Goal: Task Accomplishment & Management: Complete application form

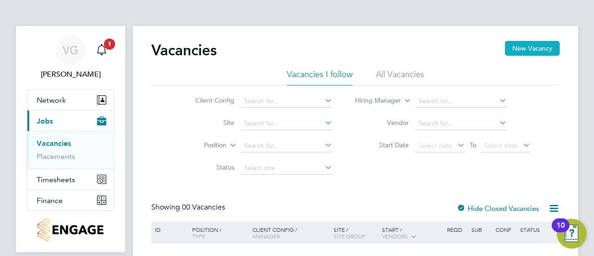
click at [539, 51] on button "New Vacancy" at bounding box center [532, 48] width 55 height 15
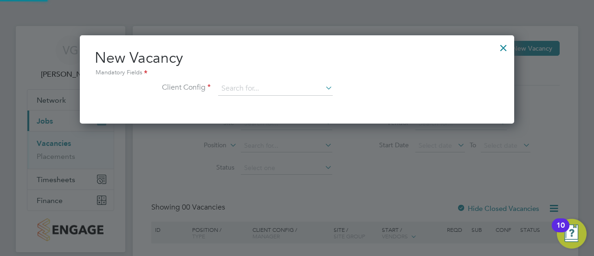
scroll to position [88, 434]
click at [270, 83] on input at bounding box center [275, 89] width 115 height 14
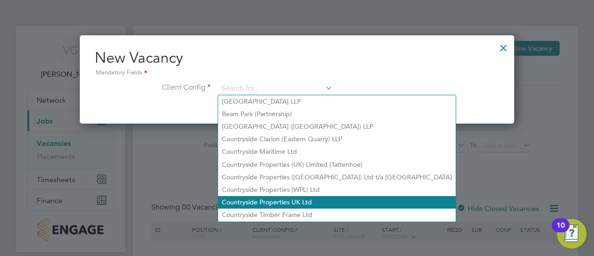
click at [284, 196] on li "Countryside Properties UK Ltd" at bounding box center [336, 202] width 237 height 13
type input "Countryside Properties UK Ltd"
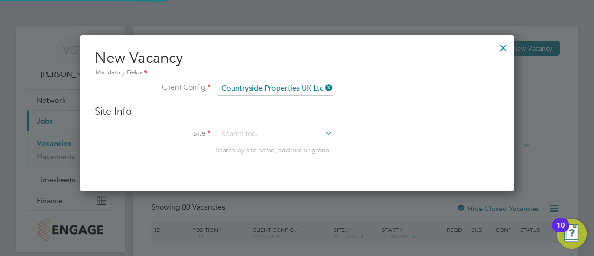
scroll to position [155, 434]
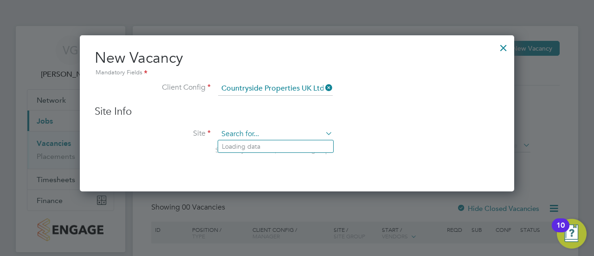
click at [288, 130] on input at bounding box center [275, 134] width 115 height 14
click at [278, 221] on li "North Whiteley Phase 9B" at bounding box center [275, 222] width 115 height 13
type input "North Whiteley Phase 9B"
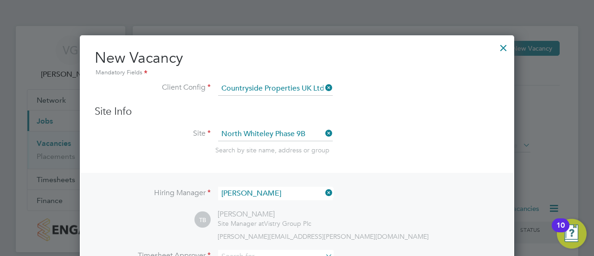
scroll to position [93, 0]
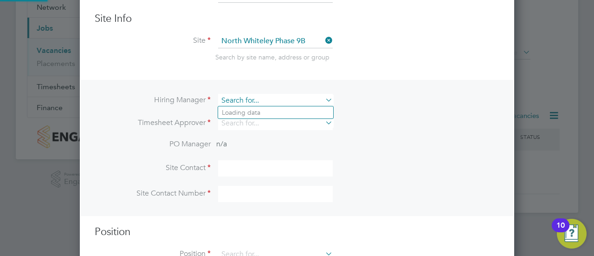
click at [294, 102] on input at bounding box center [275, 100] width 115 height 13
click at [287, 115] on li "[PERSON_NAME]" at bounding box center [275, 112] width 115 height 13
type input "[PERSON_NAME]"
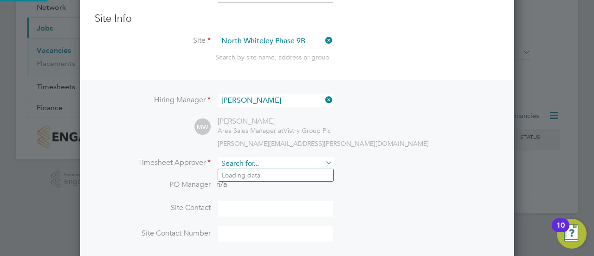
click at [285, 165] on input at bounding box center [275, 163] width 115 height 13
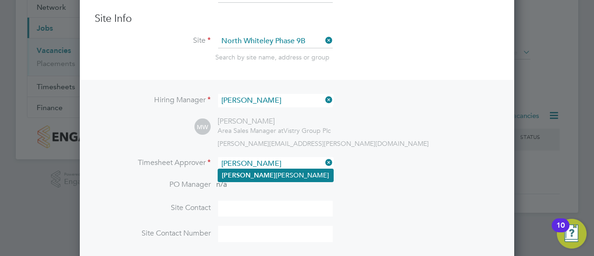
click at [283, 169] on li "[PERSON_NAME]" at bounding box center [275, 175] width 115 height 13
type input "[PERSON_NAME]"
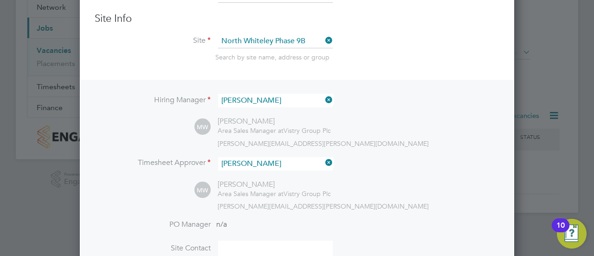
scroll to position [205, 0]
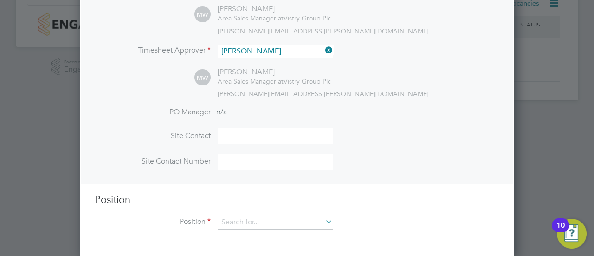
click at [248, 136] on input at bounding box center [275, 136] width 115 height 16
click at [276, 219] on input at bounding box center [275, 222] width 115 height 14
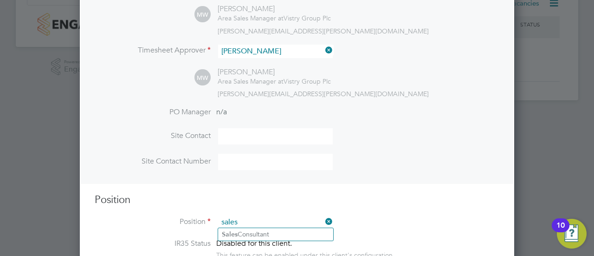
scroll to position [251, 0]
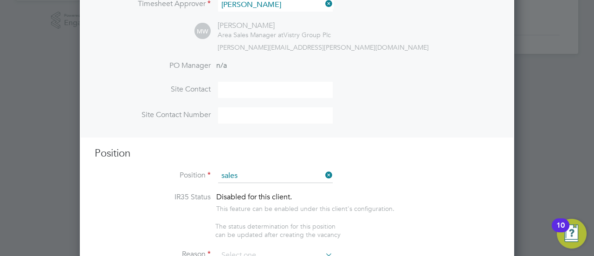
click at [280, 187] on li "Sales Consultant" at bounding box center [275, 187] width 115 height 13
type input "Sales Consultant"
type textarea "Meets with customers in a sales environment to drive product sales and knowledg…"
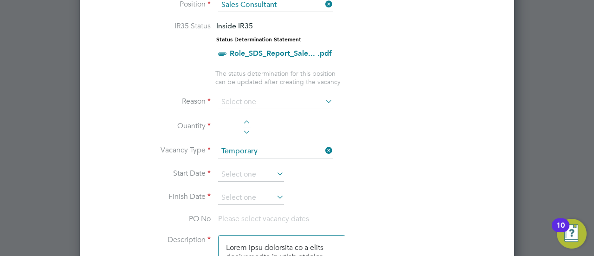
scroll to position [437, 0]
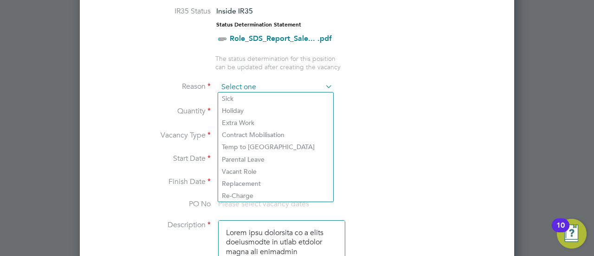
click at [277, 86] on input at bounding box center [275, 87] width 115 height 14
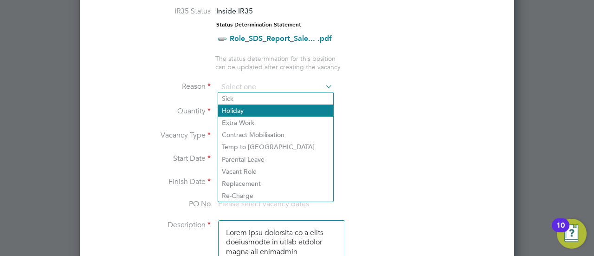
click at [267, 111] on li "Holiday" at bounding box center [275, 110] width 115 height 12
type input "Holiday"
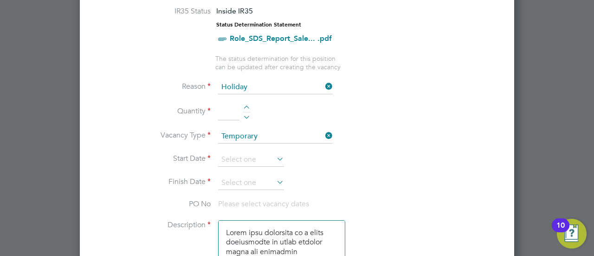
click at [244, 105] on div at bounding box center [247, 108] width 8 height 6
type input "1"
click at [243, 154] on input at bounding box center [251, 160] width 66 height 14
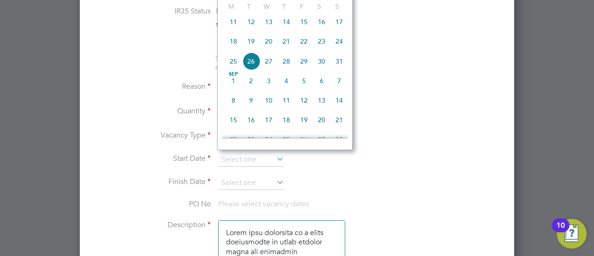
click at [230, 85] on span "[DATE]" at bounding box center [233, 81] width 18 height 18
type input "[DATE]"
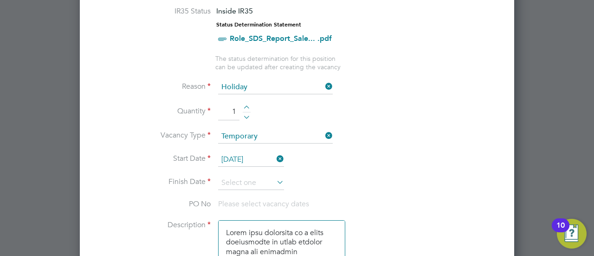
click at [275, 178] on icon at bounding box center [275, 181] width 0 height 13
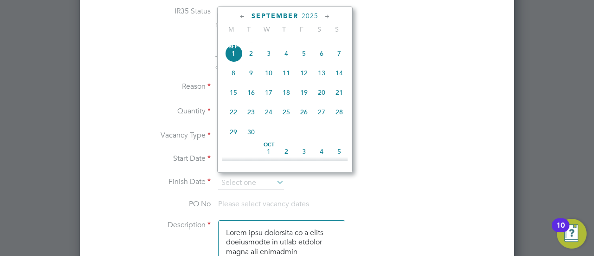
scroll to position [325, 0]
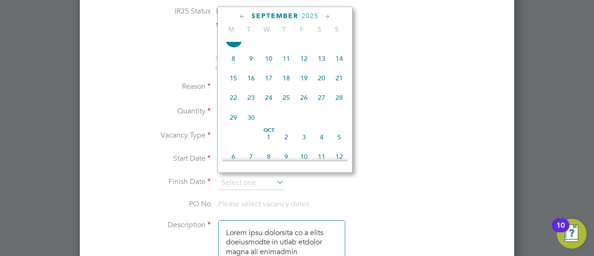
click at [253, 121] on span "30" at bounding box center [251, 118] width 18 height 18
type input "[DATE]"
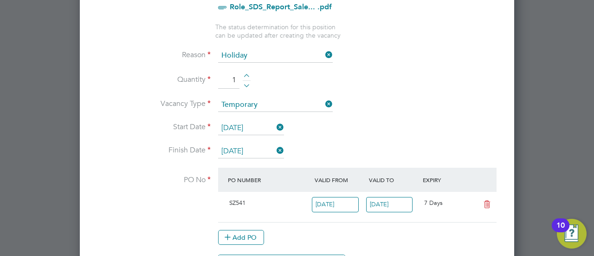
scroll to position [483, 0]
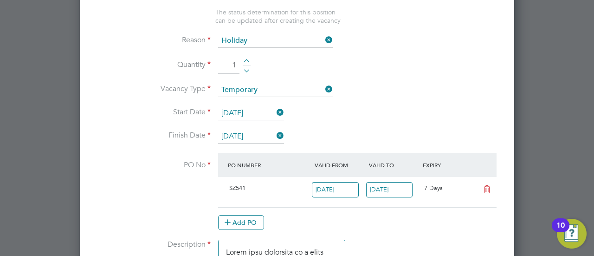
click at [396, 188] on input "[DATE]" at bounding box center [389, 189] width 47 height 15
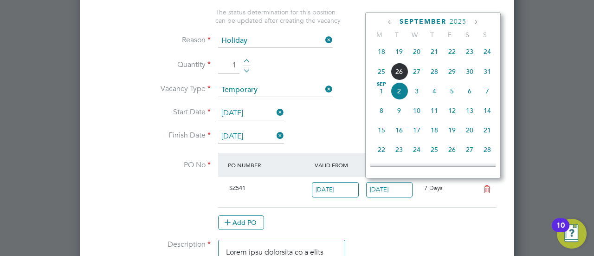
click at [336, 190] on input "[DATE]" at bounding box center [335, 189] width 47 height 15
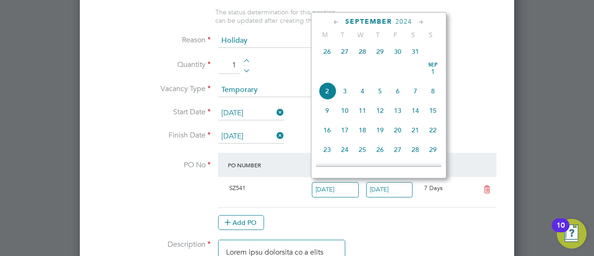
click at [439, 72] on span "[DATE]" at bounding box center [433, 72] width 18 height 18
type input "[DATE]"
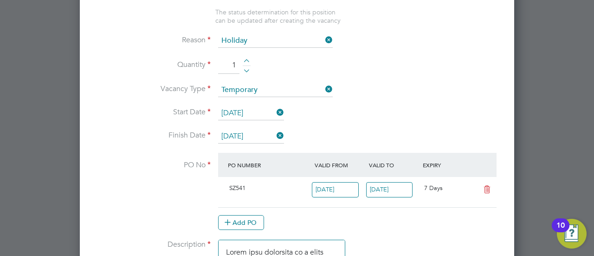
click at [381, 182] on input "[DATE]" at bounding box center [389, 189] width 47 height 15
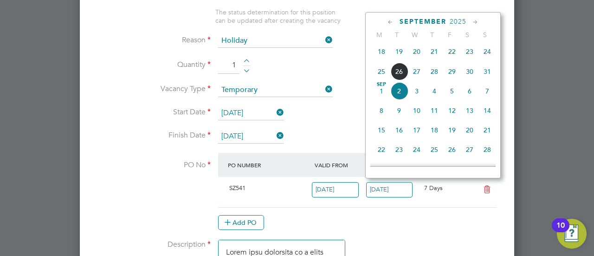
scroll to position [325, 0]
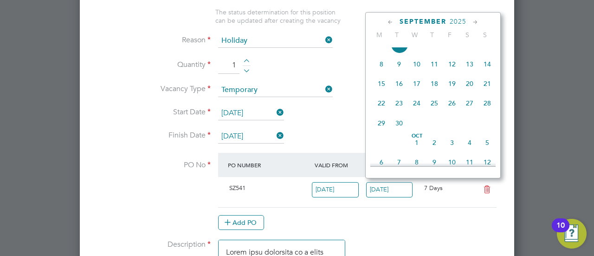
click at [396, 128] on span "30" at bounding box center [399, 123] width 18 height 18
type input "[DATE]"
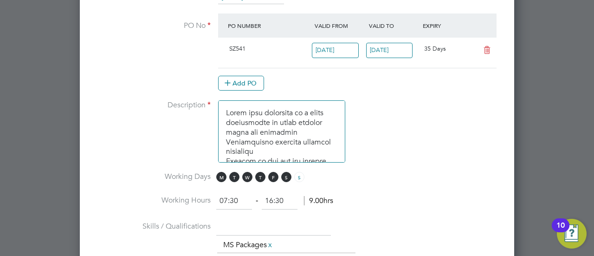
scroll to position [669, 0]
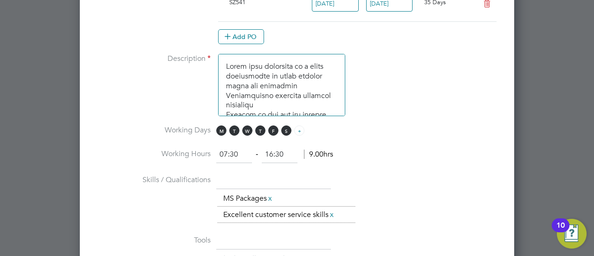
click at [297, 126] on span "S" at bounding box center [299, 130] width 10 height 10
click at [237, 147] on input "07:30" at bounding box center [234, 154] width 36 height 17
drag, startPoint x: 237, startPoint y: 147, endPoint x: 216, endPoint y: 156, distance: 23.1
click at [216, 156] on input "07:30" at bounding box center [234, 154] width 36 height 17
type input "10:00"
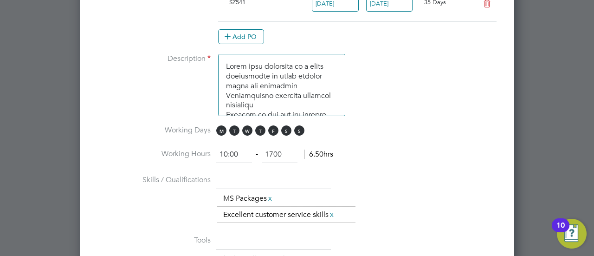
type input "17:00"
click at [313, 160] on li "Working Hours 10:00 ‐ 17:00 6.50hrs" at bounding box center [297, 159] width 404 height 26
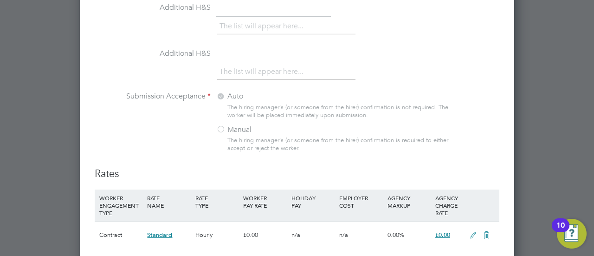
scroll to position [993, 0]
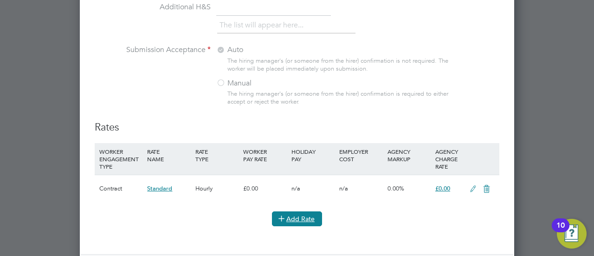
click at [319, 211] on button "Add Rate" at bounding box center [297, 218] width 50 height 15
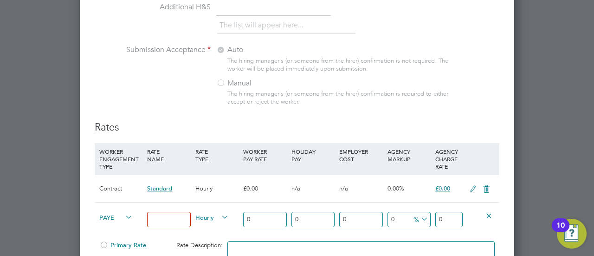
click at [472, 185] on icon at bounding box center [473, 188] width 12 height 7
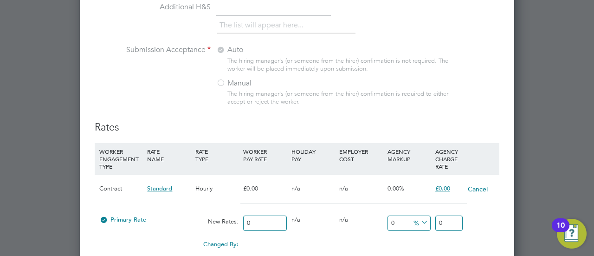
scroll to position [1557, 434]
click at [268, 216] on input "0" at bounding box center [264, 222] width 43 height 15
click at [483, 186] on button "Cancel" at bounding box center [477, 188] width 21 height 9
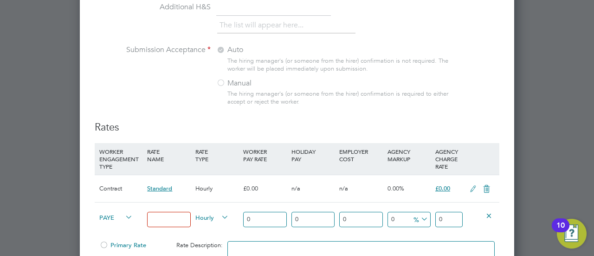
scroll to position [1502, 434]
click at [489, 211] on icon at bounding box center [488, 214] width 7 height 7
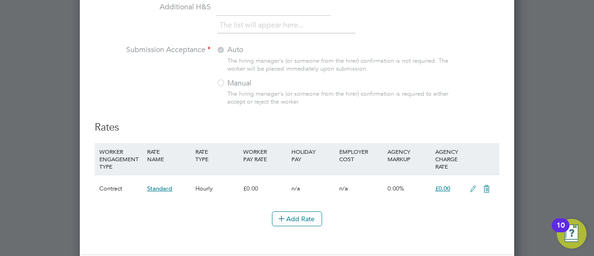
scroll to position [5, 5]
click at [474, 185] on icon at bounding box center [473, 188] width 12 height 7
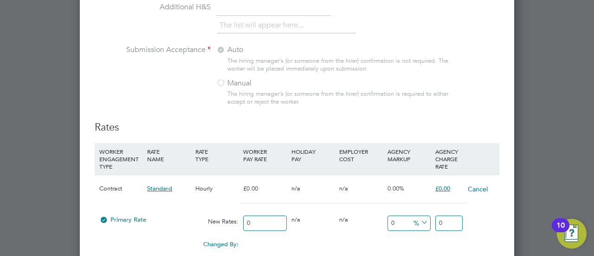
scroll to position [1468, 434]
click at [270, 217] on input "0" at bounding box center [264, 222] width 43 height 15
drag, startPoint x: 270, startPoint y: 217, endPoint x: 228, endPoint y: 214, distance: 41.8
click at [228, 214] on div "Primary Rate New Rates: 0 0 n/a 0 n/a 0 0 % 0" at bounding box center [297, 223] width 404 height 25
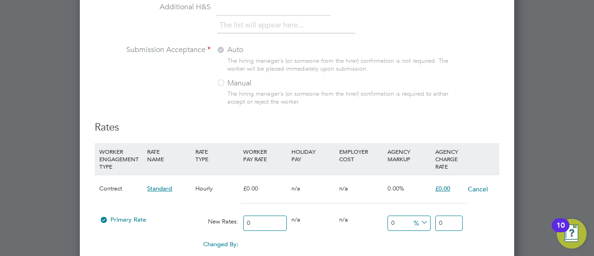
type input "2"
type input "23"
type input "23.8"
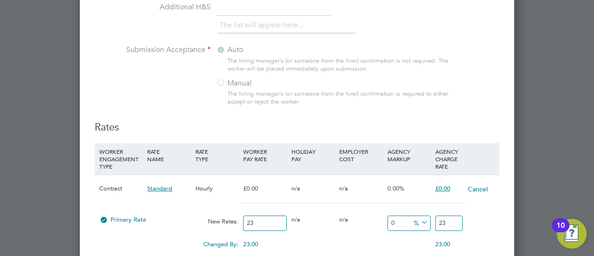
type input "23.8"
type input "23.82"
click at [346, 236] on div "0.00" at bounding box center [361, 239] width 48 height 9
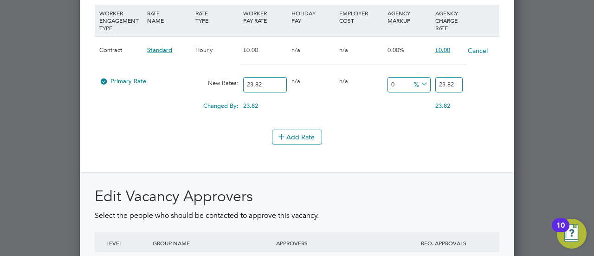
scroll to position [1132, 0]
click at [397, 116] on li "WORKER ENGAGEMENT TYPE RATE NAME RATE TYPE WORKER PAY RATE HOLIDAY PAY EMPLOYER…" at bounding box center [297, 66] width 404 height 125
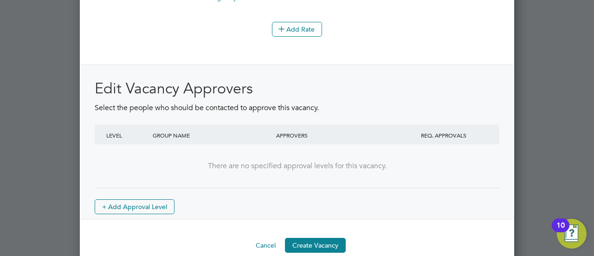
scroll to position [1246, 0]
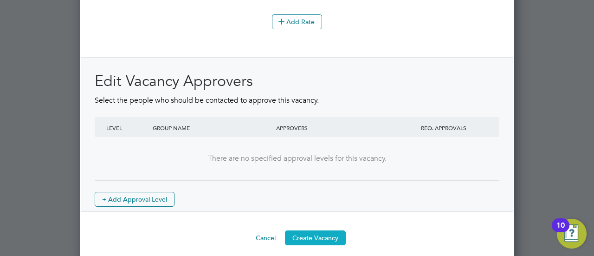
click at [328, 230] on button "Create Vacancy" at bounding box center [315, 237] width 61 height 15
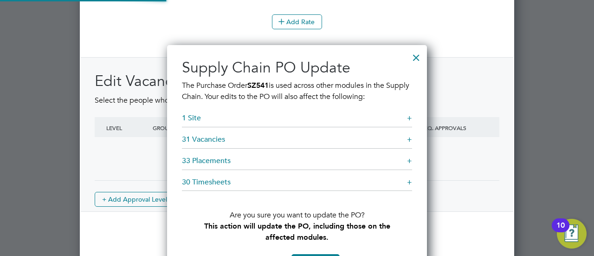
scroll to position [243, 260]
click at [419, 53] on div at bounding box center [416, 55] width 17 height 17
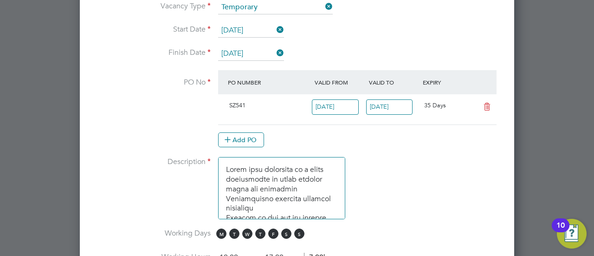
scroll to position [551, 0]
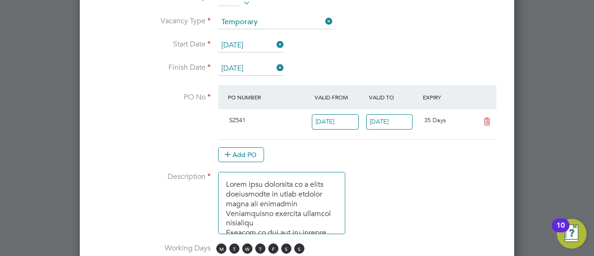
click at [244, 116] on span "SZ541" at bounding box center [237, 120] width 16 height 8
click at [256, 148] on button "Add PO" at bounding box center [241, 154] width 46 height 15
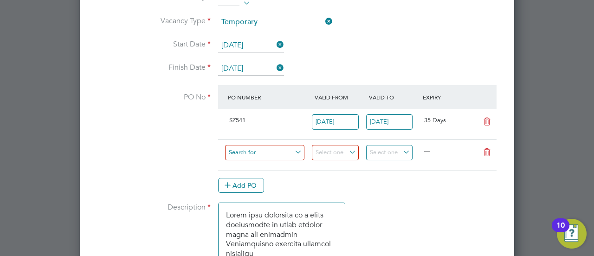
click at [296, 145] on input at bounding box center [264, 152] width 79 height 15
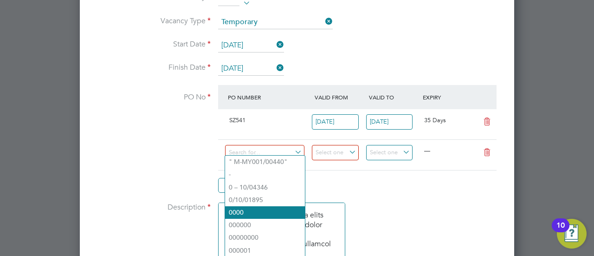
click at [279, 215] on li "0000" at bounding box center [265, 212] width 80 height 13
type input "[DATE]"
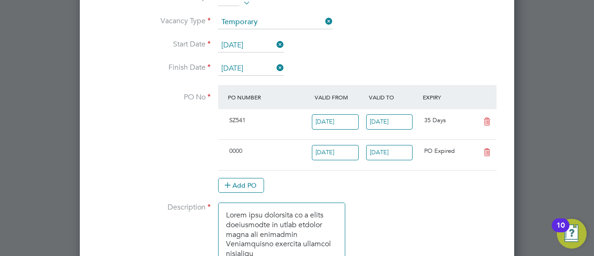
scroll to position [16, 87]
click at [491, 118] on icon at bounding box center [487, 121] width 12 height 7
type input "[DATE]"
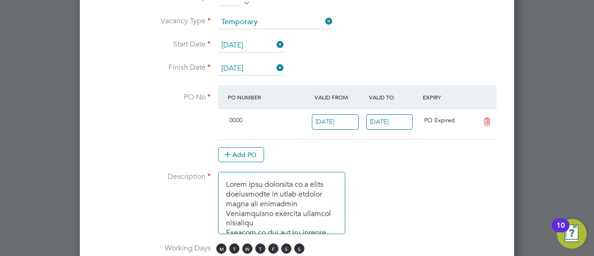
scroll to position [5, 5]
click at [332, 115] on input "[DATE]" at bounding box center [335, 121] width 47 height 15
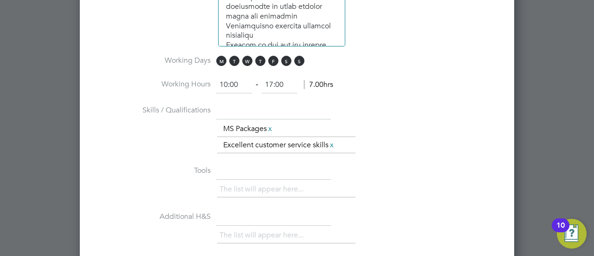
scroll to position [597, 0]
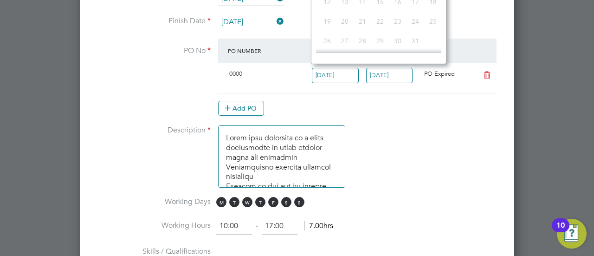
click at [340, 69] on input "[DATE]" at bounding box center [335, 75] width 47 height 15
click at [339, 72] on input "[DATE]" at bounding box center [335, 75] width 47 height 15
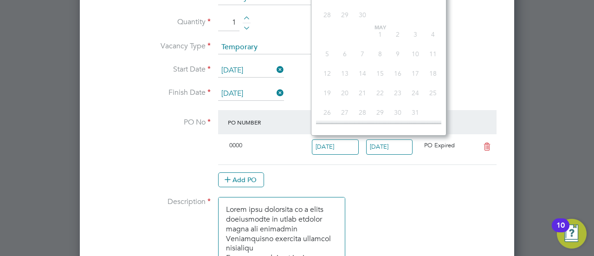
scroll to position [412, 0]
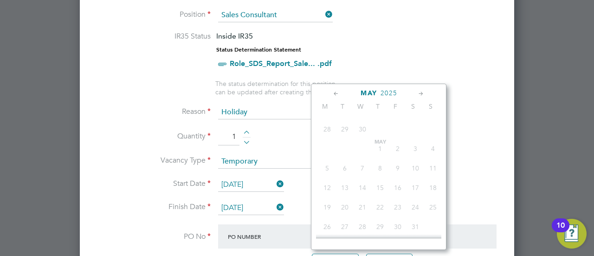
click at [422, 90] on icon at bounding box center [420, 94] width 9 height 10
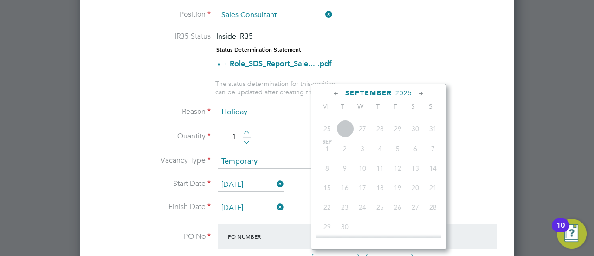
click at [326, 143] on span "[DATE]" at bounding box center [327, 149] width 18 height 18
click at [478, 137] on li "Quantity 1" at bounding box center [297, 141] width 404 height 26
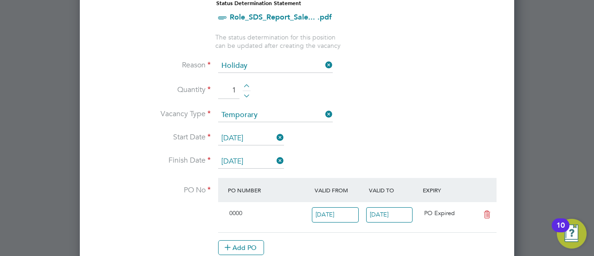
scroll to position [505, 0]
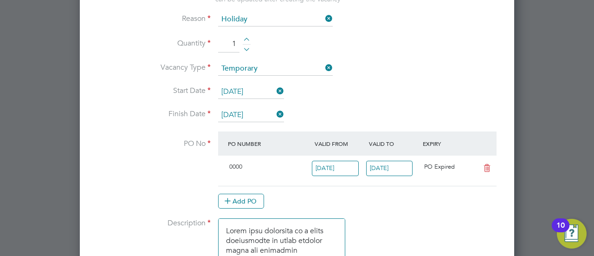
click at [487, 166] on icon at bounding box center [487, 167] width 12 height 7
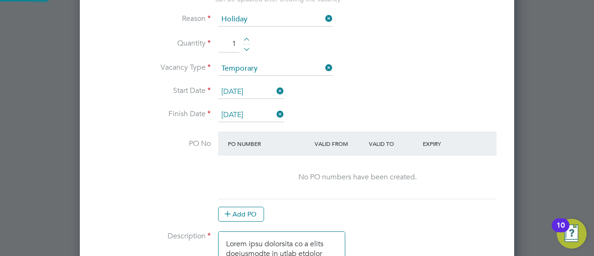
scroll to position [1481, 434]
click at [250, 210] on button "Add PO" at bounding box center [241, 213] width 46 height 15
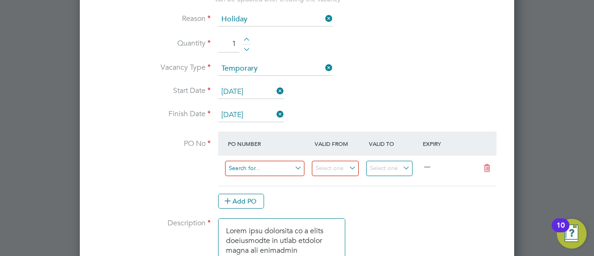
click at [284, 164] on input at bounding box center [264, 167] width 79 height 15
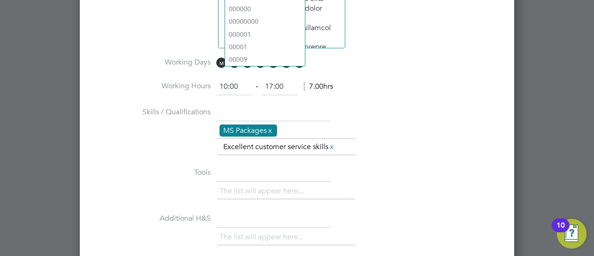
scroll to position [551, 0]
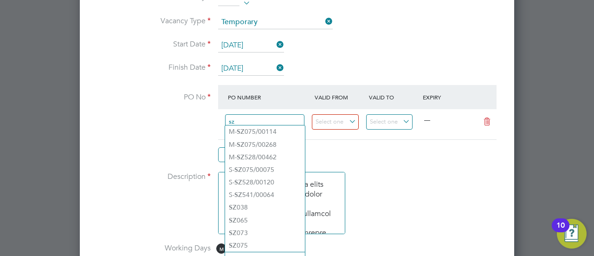
type input "s"
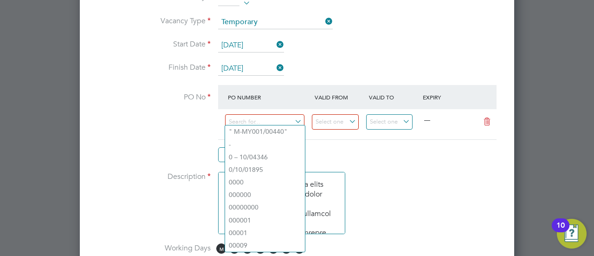
type input "j"
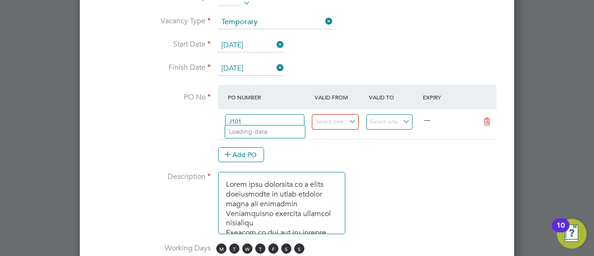
type input "J1019"
click at [249, 141] on li "Use "J1019"" at bounding box center [265, 144] width 80 height 13
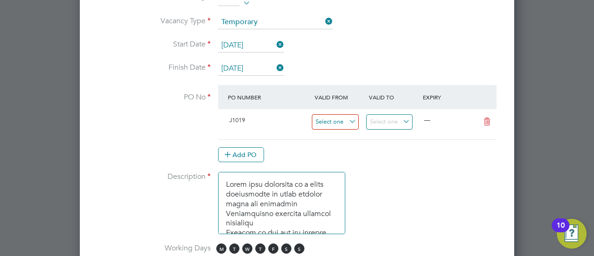
click at [342, 114] on input at bounding box center [335, 121] width 47 height 15
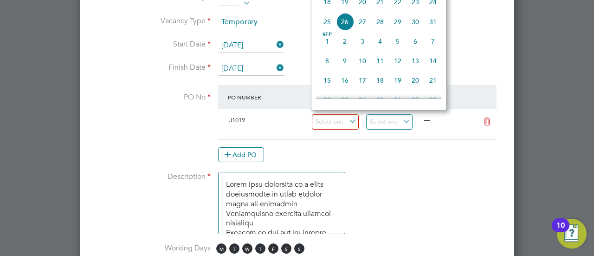
click at [324, 48] on span "[DATE]" at bounding box center [327, 41] width 18 height 18
type input "[DATE]"
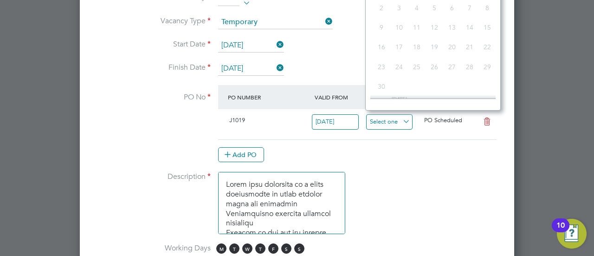
click at [401, 117] on input at bounding box center [389, 121] width 47 height 15
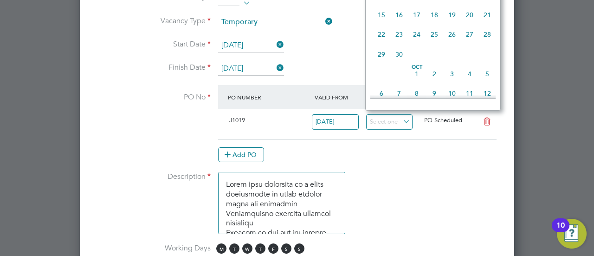
scroll to position [371, 0]
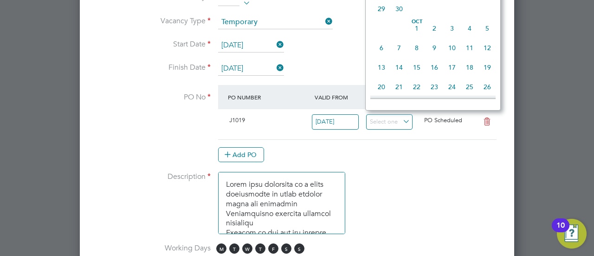
drag, startPoint x: 396, startPoint y: 13, endPoint x: 401, endPoint y: 19, distance: 6.9
click at [397, 13] on span "30" at bounding box center [399, 9] width 18 height 18
type input "[DATE]"
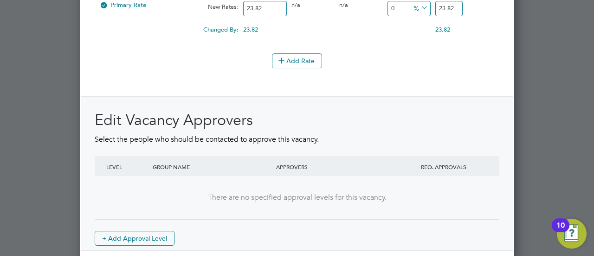
scroll to position [1246, 0]
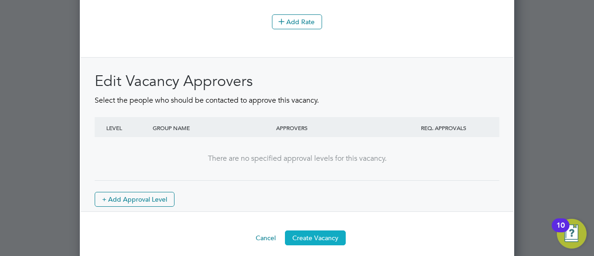
click at [332, 233] on button "Create Vacancy" at bounding box center [315, 237] width 61 height 15
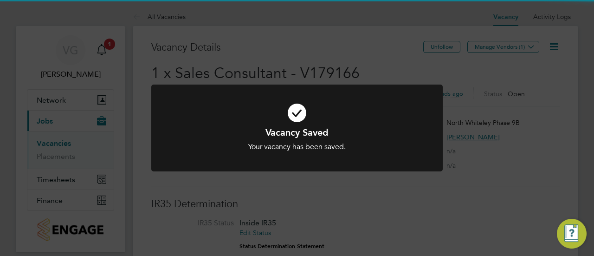
click at [417, 169] on div at bounding box center [296, 127] width 291 height 87
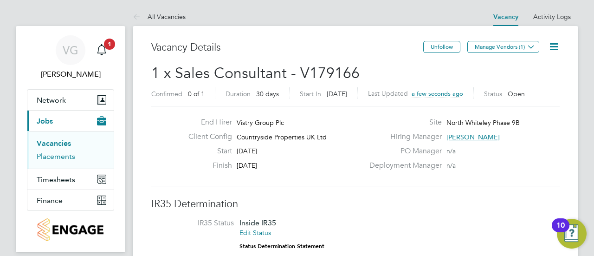
click at [58, 152] on link "Placements" at bounding box center [56, 156] width 38 height 9
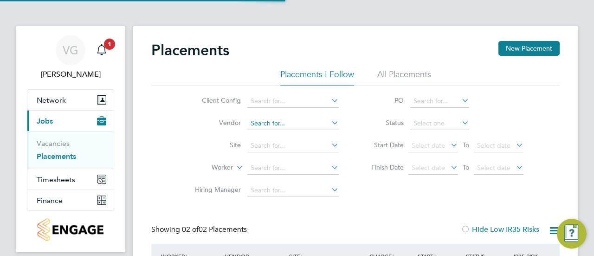
scroll to position [35, 80]
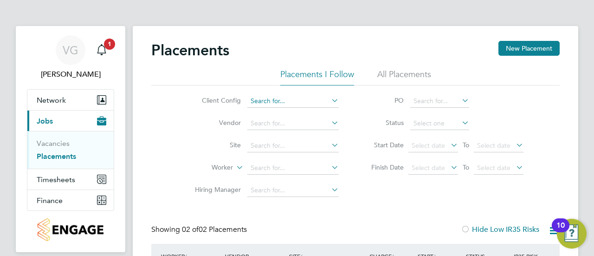
click at [307, 103] on input at bounding box center [292, 101] width 91 height 13
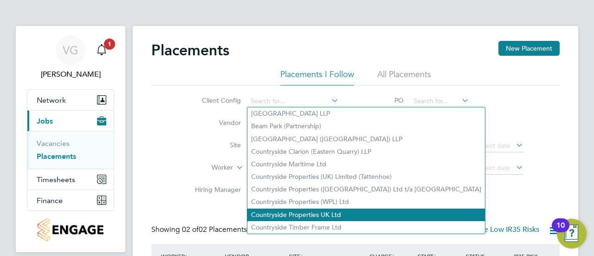
click at [296, 217] on li "Countryside Properties UK Ltd" at bounding box center [365, 214] width 237 height 13
type input "Countryside Properties UK Ltd"
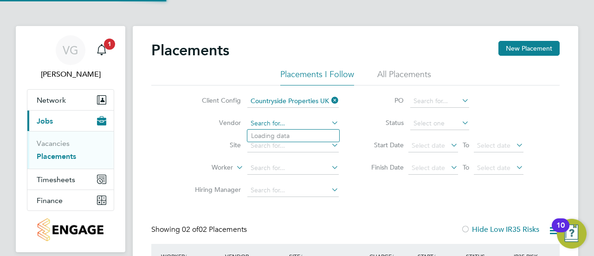
click at [315, 126] on input at bounding box center [292, 123] width 91 height 13
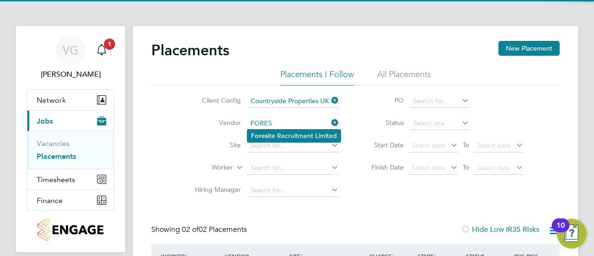
click at [317, 130] on li "Fores ite Recruitment Limited" at bounding box center [293, 135] width 93 height 13
type input "Foresite Recruitment Limited"
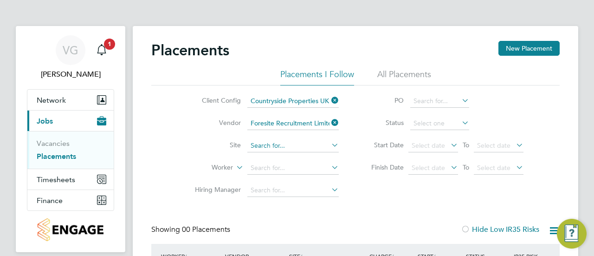
click at [310, 146] on input at bounding box center [292, 145] width 91 height 13
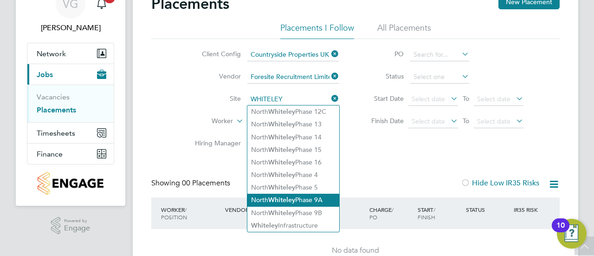
click at [326, 197] on li "North Whiteley Phase 9A" at bounding box center [293, 199] width 92 height 13
type input "North Whiteley Phase 9A"
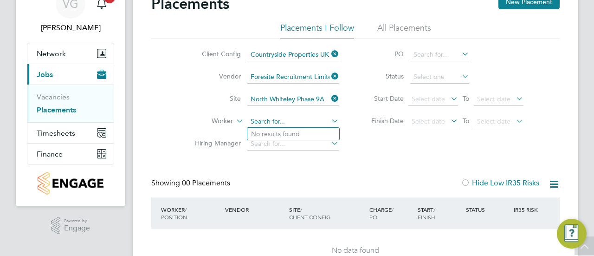
click at [308, 120] on input at bounding box center [292, 121] width 91 height 13
click at [320, 117] on input at bounding box center [292, 121] width 91 height 13
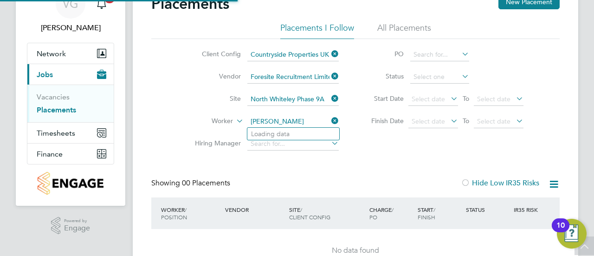
type input "[PERSON_NAME]"
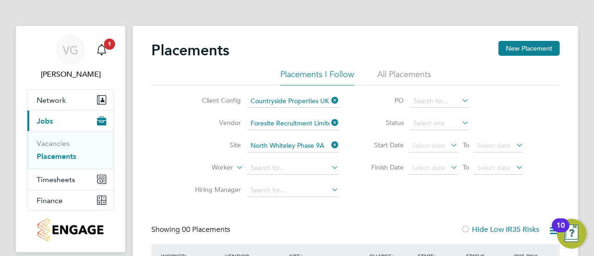
click at [329, 165] on icon at bounding box center [329, 166] width 0 height 13
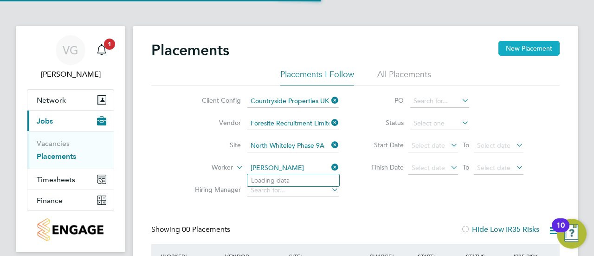
type input "[PERSON_NAME]"
click at [537, 49] on button "New Placement" at bounding box center [528, 48] width 61 height 15
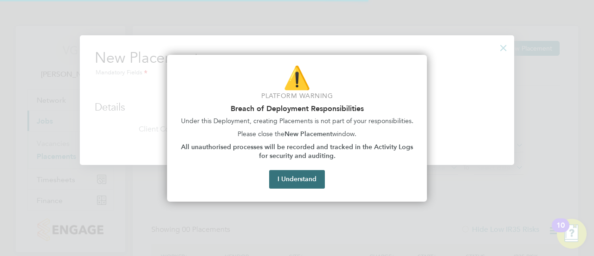
click at [294, 175] on button "I Understand" at bounding box center [297, 179] width 56 height 19
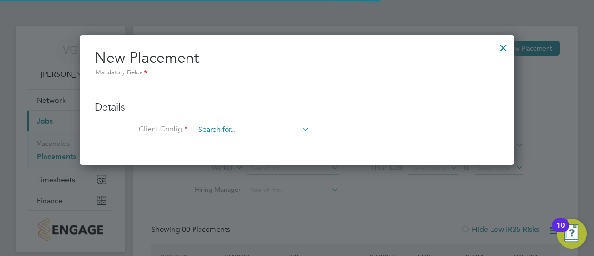
click at [228, 129] on input at bounding box center [252, 130] width 115 height 14
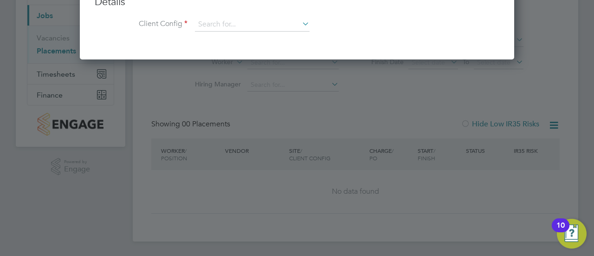
click at [334, 125] on li "Countryside Properties (WPL) Ltd" at bounding box center [313, 126] width 237 height 13
type input "Countryside Properties (WPL) Ltd"
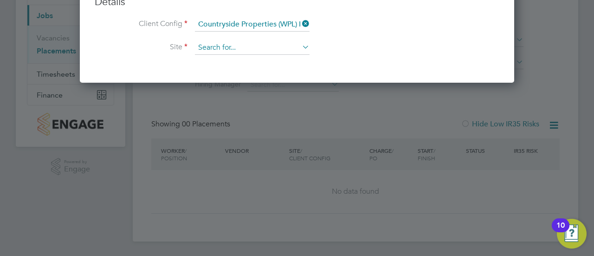
click at [258, 47] on input at bounding box center [252, 48] width 115 height 14
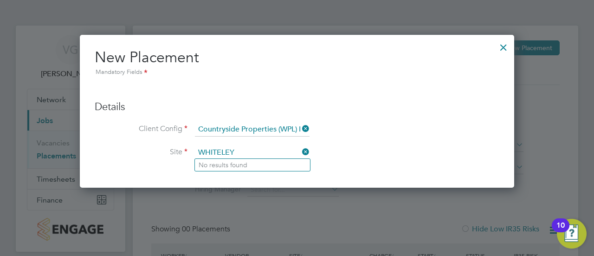
scroll to position [0, 0]
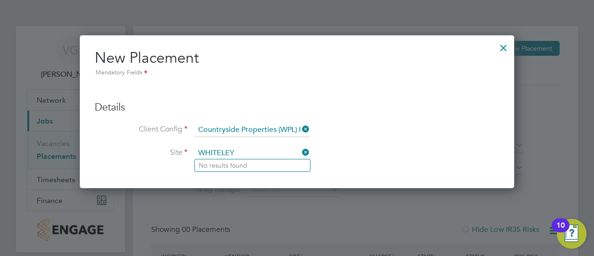
type input "WHITELEY"
click at [504, 49] on div at bounding box center [503, 45] width 17 height 17
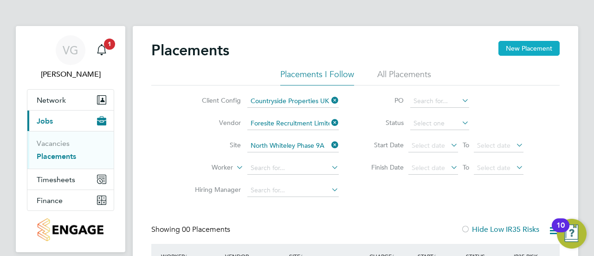
click at [538, 51] on button "New Placement" at bounding box center [528, 48] width 61 height 15
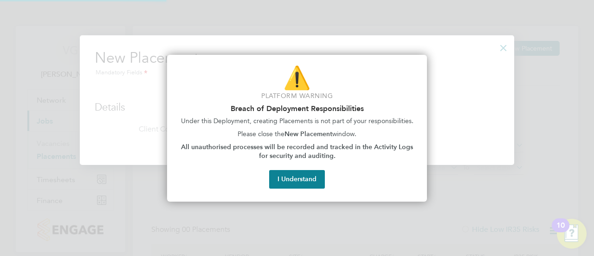
scroll to position [129, 434]
click at [310, 181] on button "I Understand" at bounding box center [297, 179] width 56 height 19
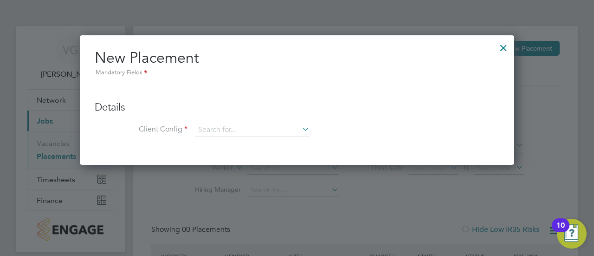
click at [504, 47] on div at bounding box center [503, 45] width 17 height 17
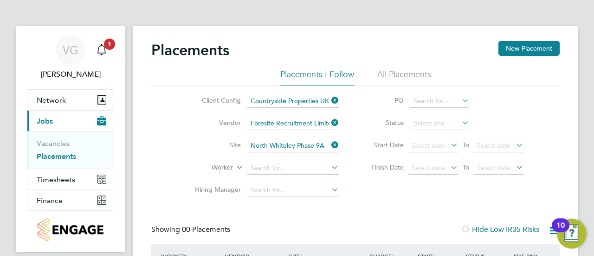
click at [53, 136] on ul "Vacancies Placements" at bounding box center [70, 150] width 86 height 38
click at [50, 142] on link "Vacancies" at bounding box center [53, 143] width 33 height 9
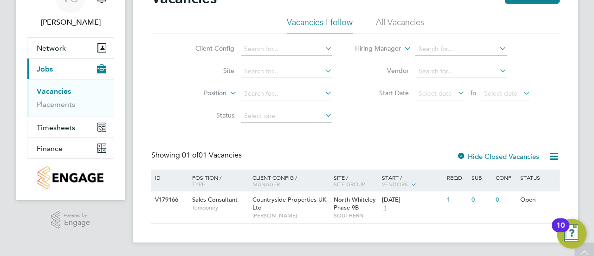
scroll to position [53, 0]
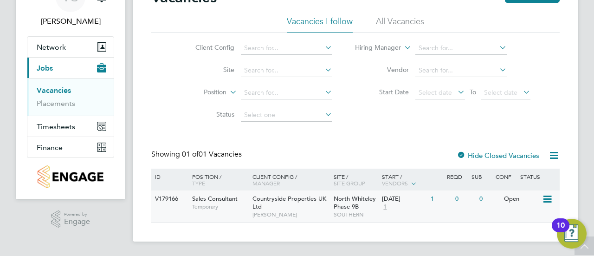
click at [547, 198] on icon at bounding box center [546, 198] width 9 height 11
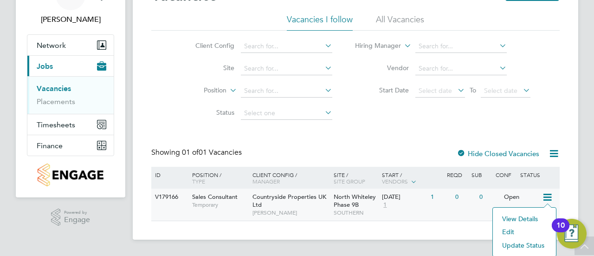
click at [530, 244] on li "Update Status" at bounding box center [524, 244] width 54 height 13
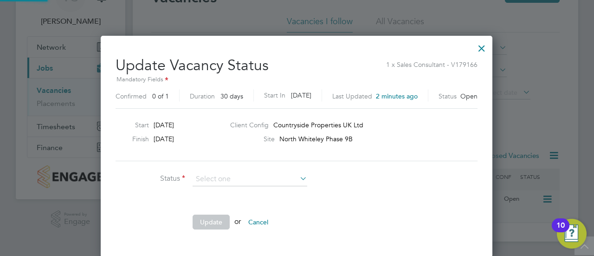
scroll to position [14, 252]
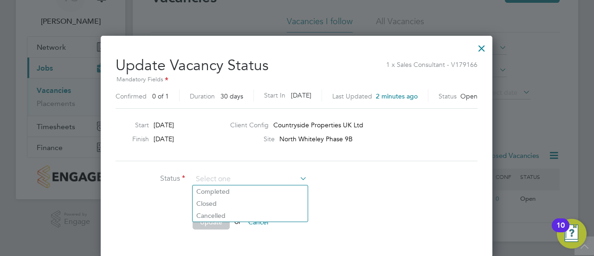
click at [379, 180] on li "Status" at bounding box center [254, 183] width 278 height 23
click at [482, 47] on div at bounding box center [481, 46] width 17 height 17
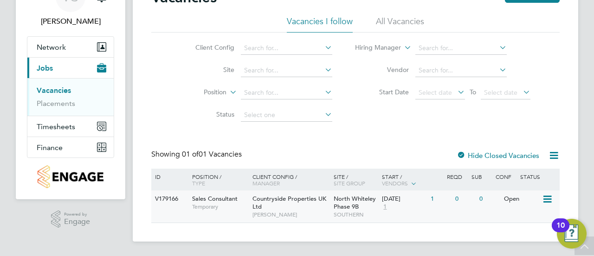
click at [263, 202] on div "Countryside Properties UK Ltd [PERSON_NAME]" at bounding box center [290, 206] width 81 height 32
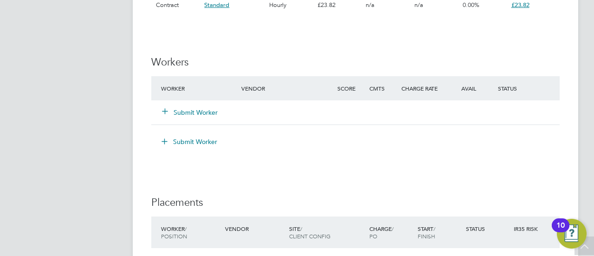
scroll to position [881, 0]
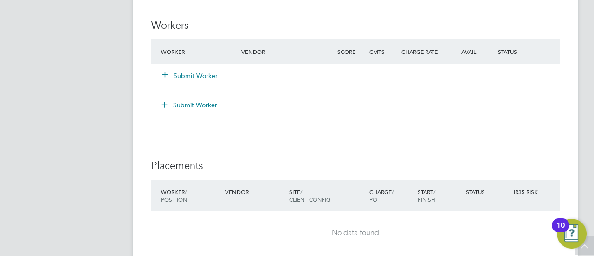
click at [195, 72] on button "Submit Worker" at bounding box center [190, 75] width 56 height 9
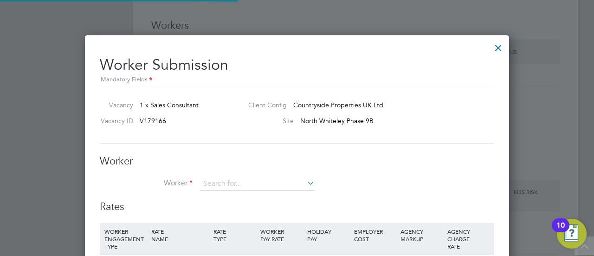
scroll to position [27, 63]
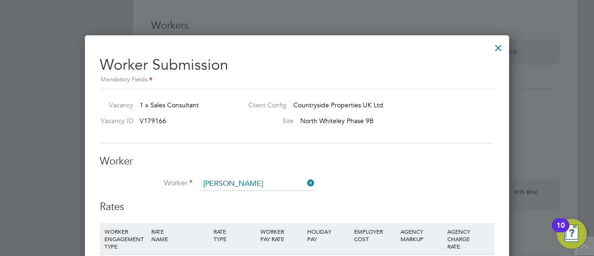
click at [252, 192] on li "Lynne Bird (LB01)" at bounding box center [257, 196] width 115 height 13
type input "Lynne Bird (LB01)"
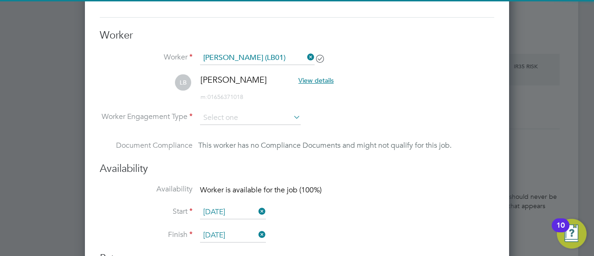
scroll to position [1020, 0]
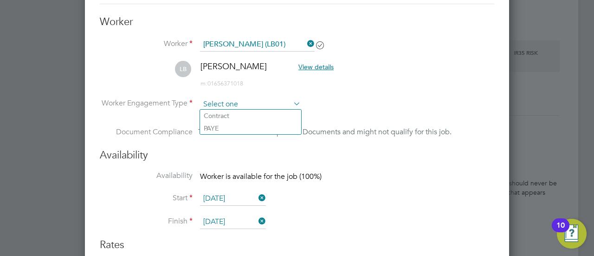
click at [239, 100] on input at bounding box center [250, 104] width 101 height 14
click at [231, 117] on li "Contract" at bounding box center [250, 115] width 101 height 12
type input "Contract"
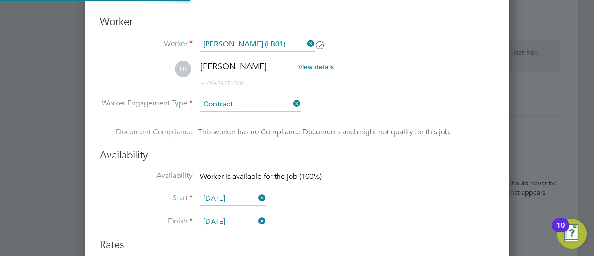
scroll to position [5, 5]
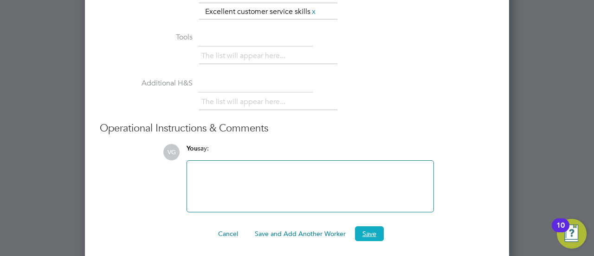
click at [364, 227] on button "Save" at bounding box center [369, 233] width 29 height 15
